Goal: Task Accomplishment & Management: Complete application form

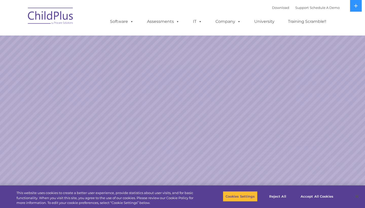
select select "MEDIUM"
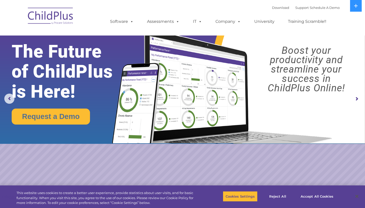
drag, startPoint x: 0, startPoint y: 0, endPoint x: 43, endPoint y: 11, distance: 44.1
click at [43, 11] on img at bounding box center [50, 16] width 51 height 25
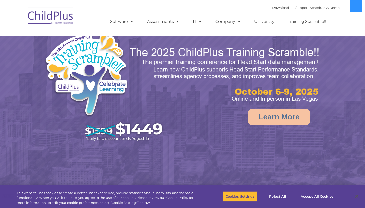
select select "MEDIUM"
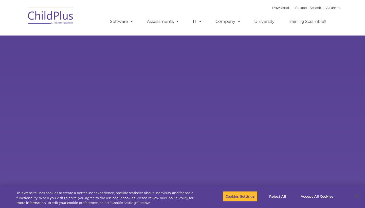
type input ""
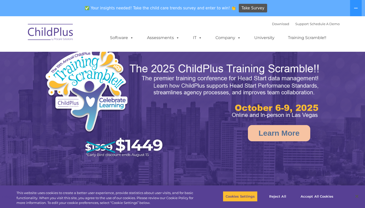
select select "MEDIUM"
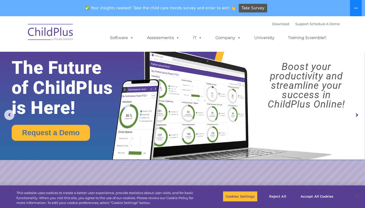
click at [360, 7] on button at bounding box center [356, 8] width 12 height 16
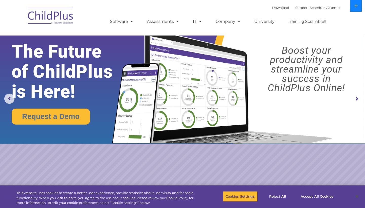
click at [360, 7] on button at bounding box center [356, 6] width 12 height 12
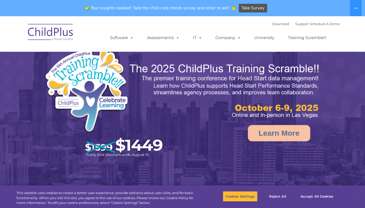
select select "MEDIUM"
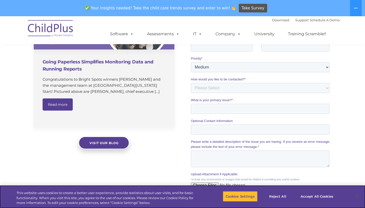
scroll to position [382, 0]
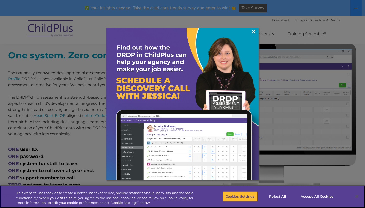
scroll to position [200, 0]
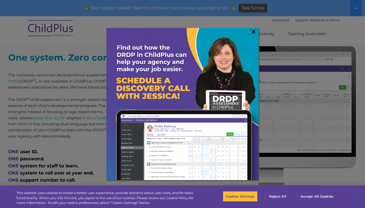
click at [254, 31] on link "×" at bounding box center [254, 31] width 6 height 5
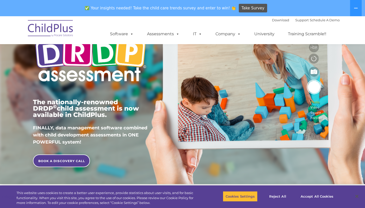
scroll to position [17, 0]
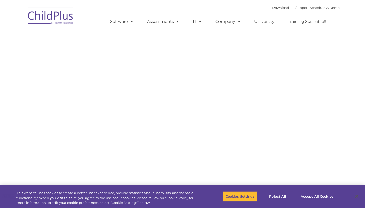
type input ""
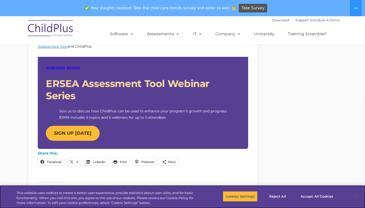
scroll to position [464, 0]
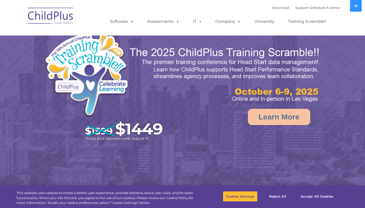
select select "MEDIUM"
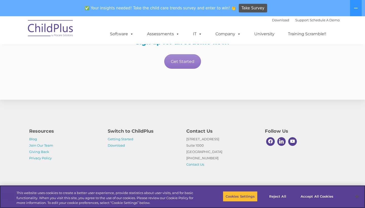
scroll to position [920, 0]
click at [174, 60] on link "Get Started" at bounding box center [182, 61] width 37 height 14
